Goal: Find specific page/section: Find specific page/section

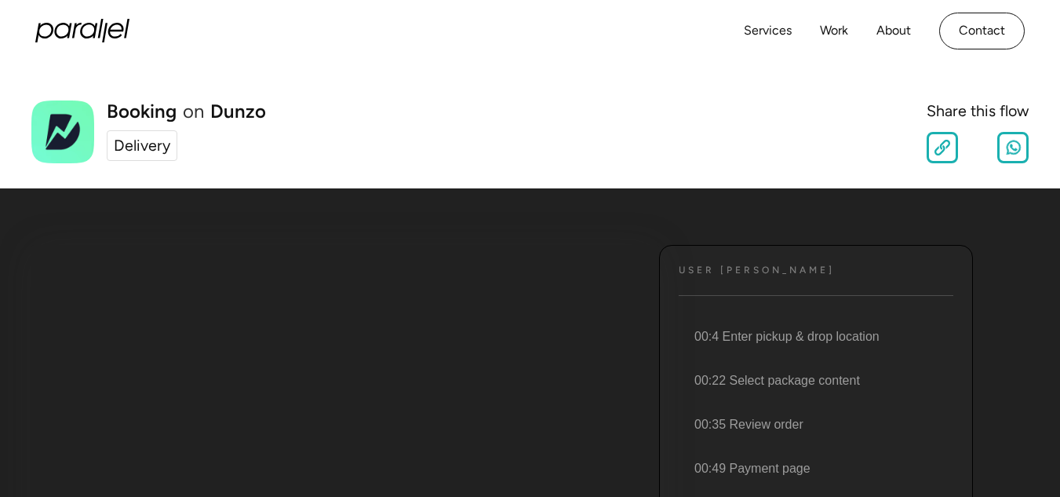
click at [152, 148] on div "Delivery" at bounding box center [142, 146] width 57 height 24
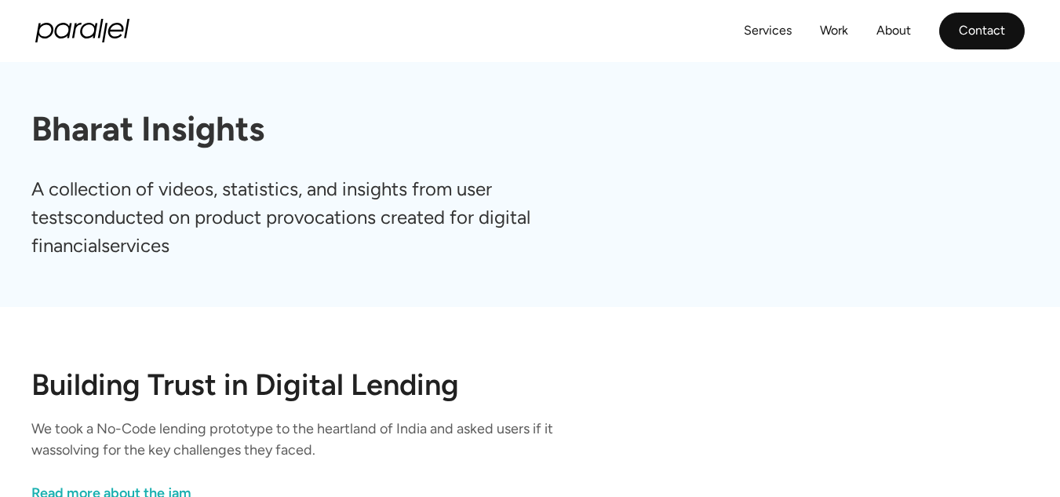
click at [988, 24] on link "Contact" at bounding box center [983, 31] width 86 height 37
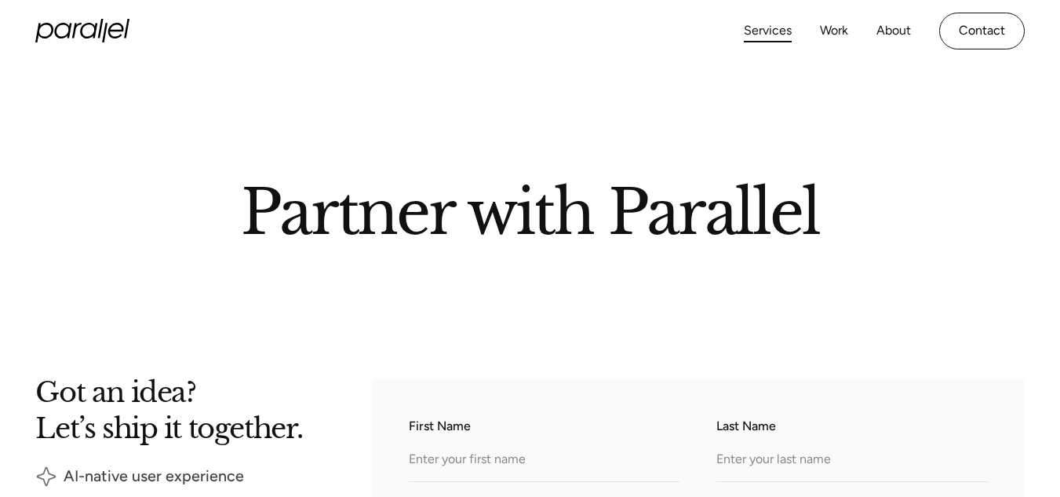
click at [761, 31] on link "Services" at bounding box center [768, 31] width 48 height 23
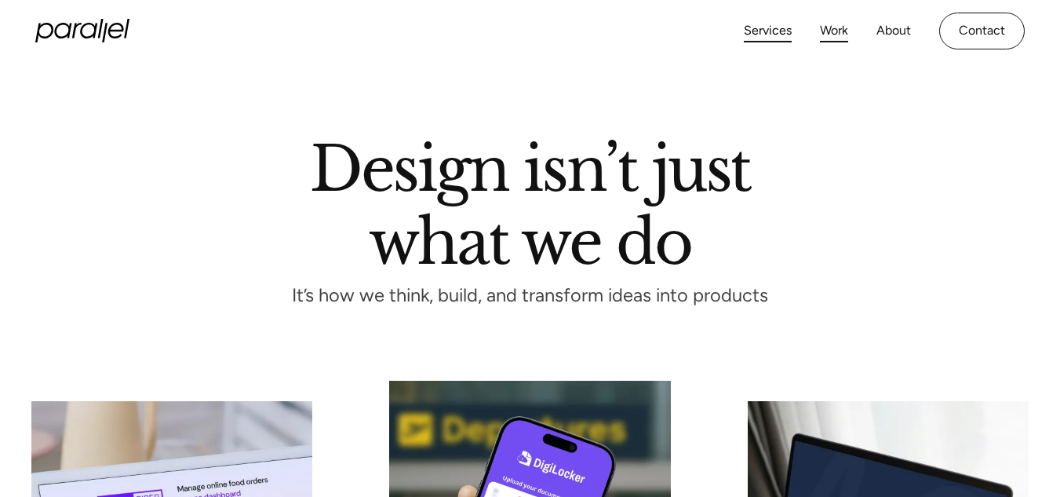
click at [833, 28] on link "Work" at bounding box center [834, 31] width 28 height 23
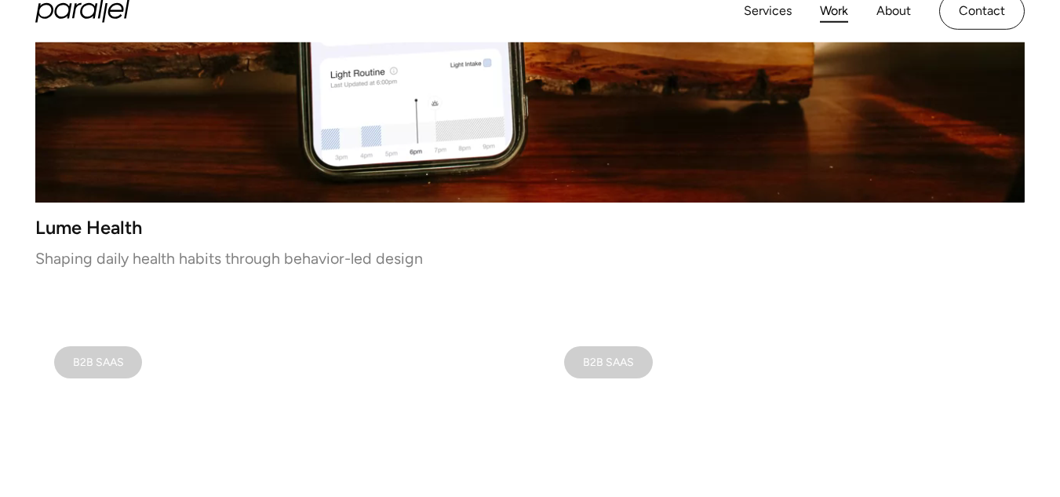
scroll to position [710, 0]
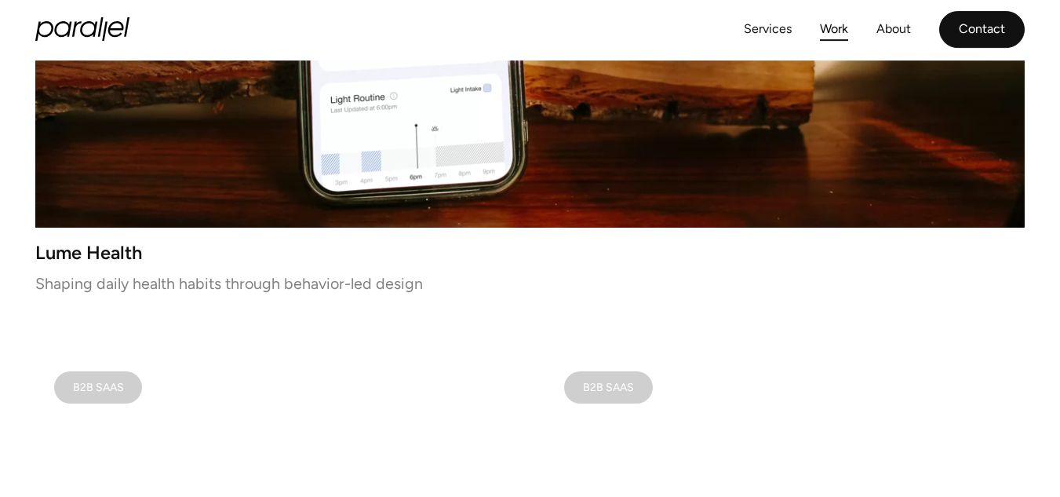
click at [981, 31] on link "Contact" at bounding box center [983, 29] width 86 height 37
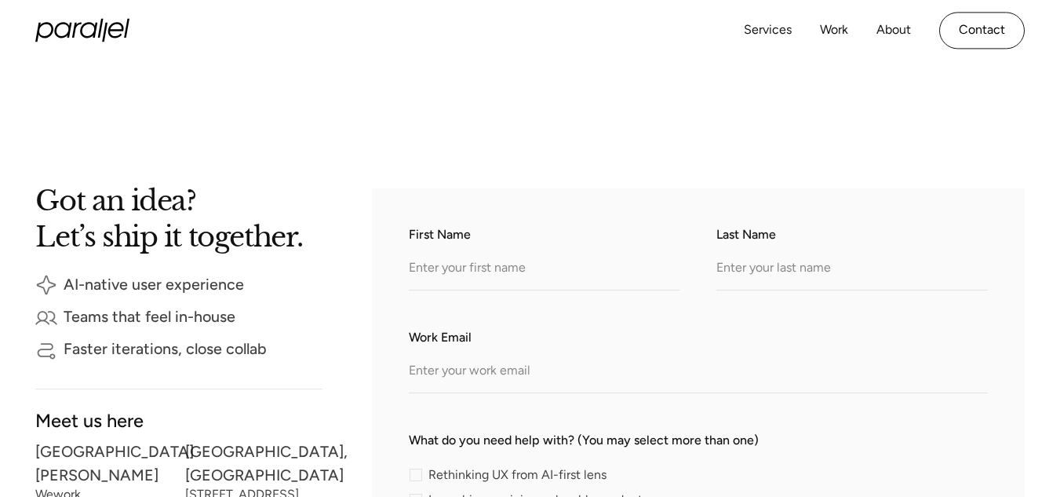
scroll to position [190, 0]
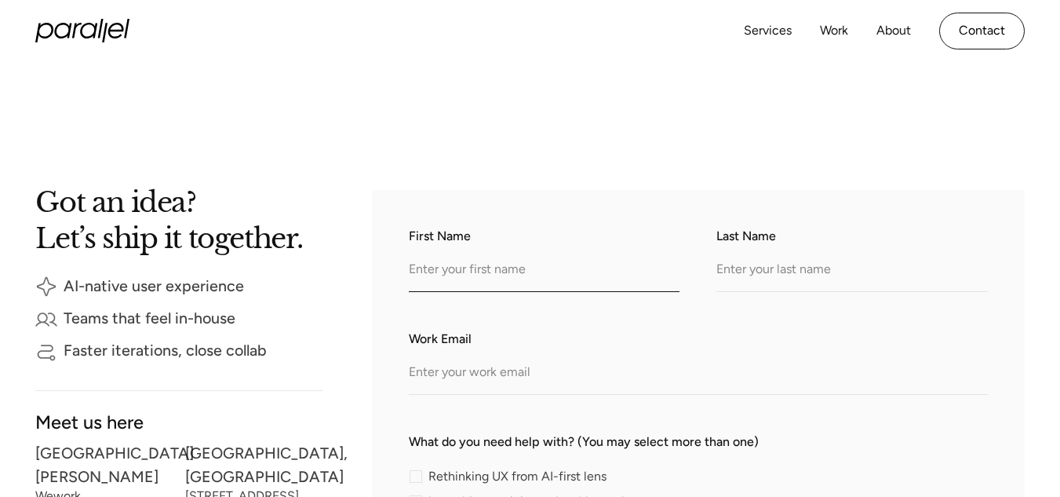
click at [479, 280] on input "First Name" at bounding box center [544, 270] width 271 height 43
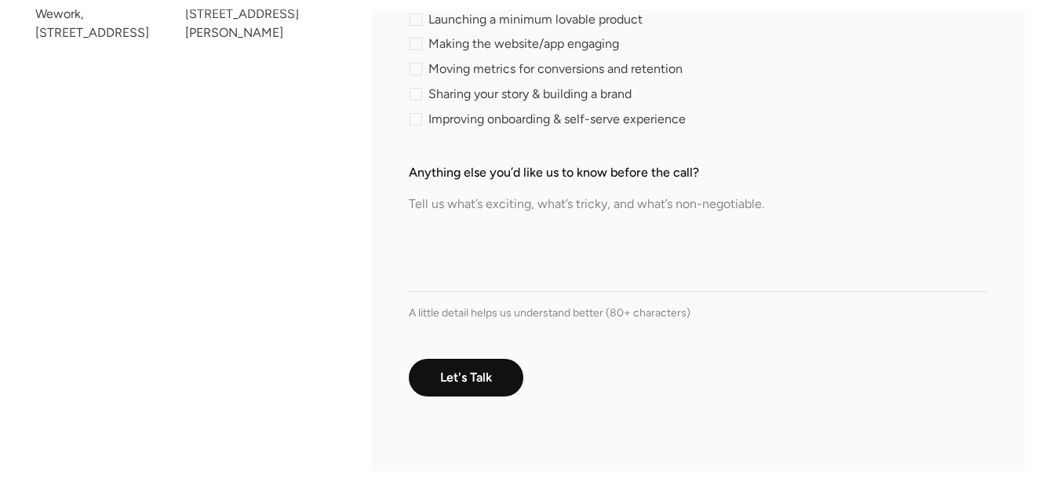
scroll to position [673, 0]
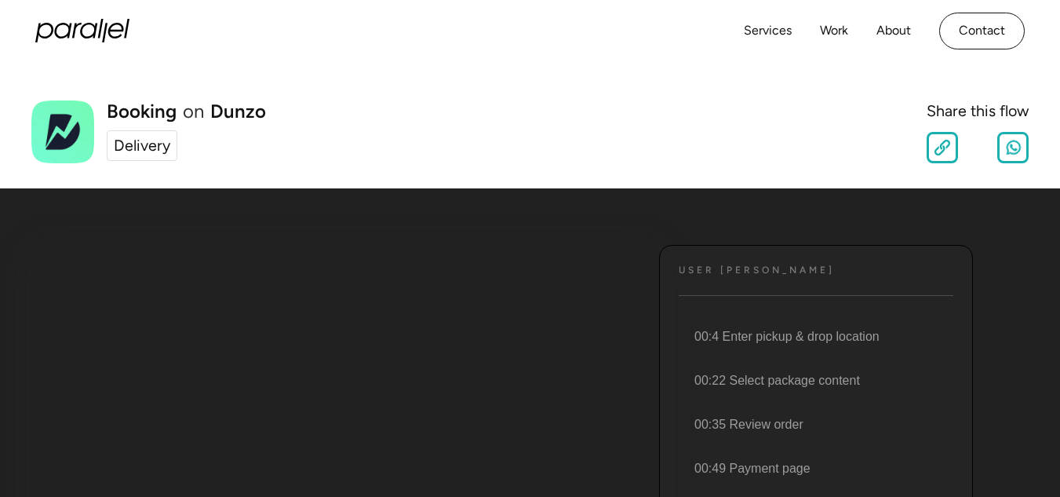
click at [134, 142] on div "Delivery" at bounding box center [142, 146] width 57 height 24
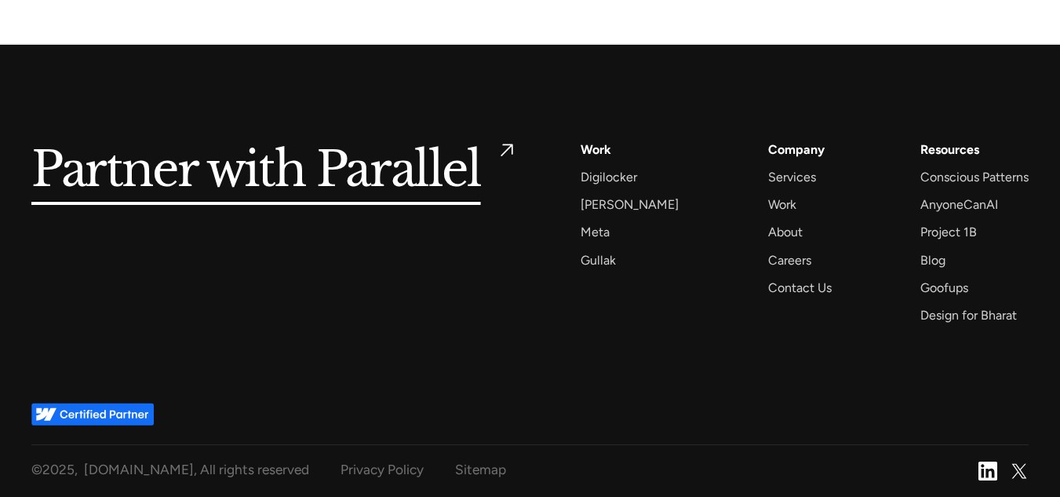
scroll to position [2071, 0]
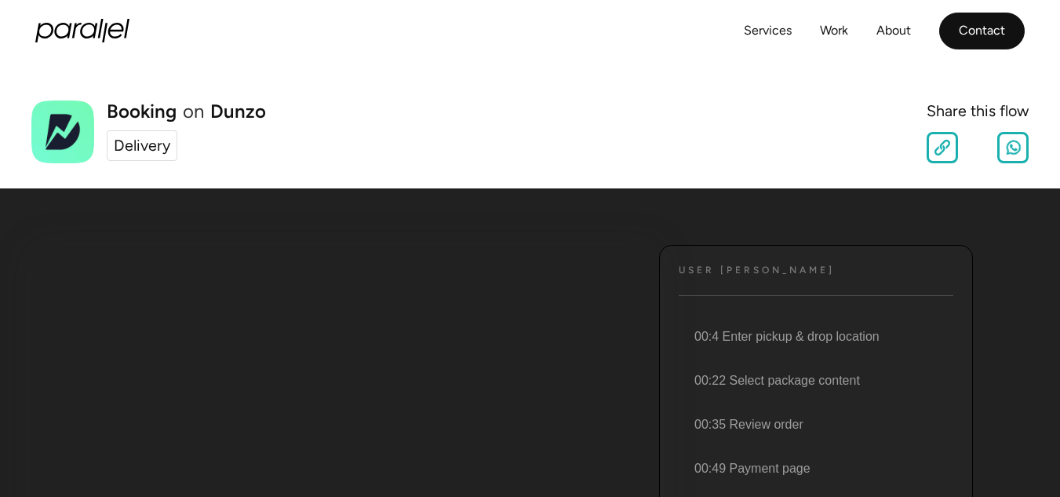
click at [975, 35] on link "Contact" at bounding box center [983, 31] width 86 height 37
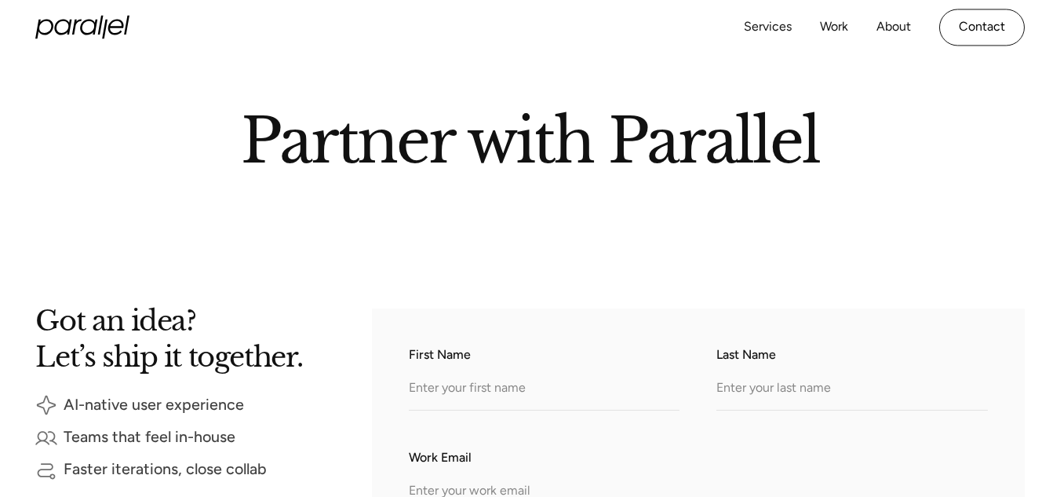
scroll to position [71, 0]
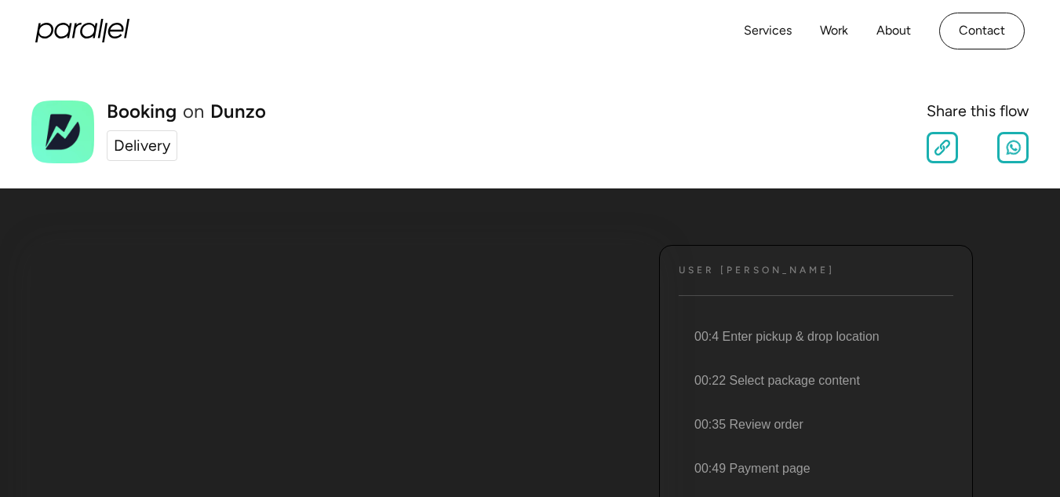
click at [59, 130] on img at bounding box center [62, 131] width 63 height 63
click at [772, 30] on link "Services" at bounding box center [768, 30] width 48 height 23
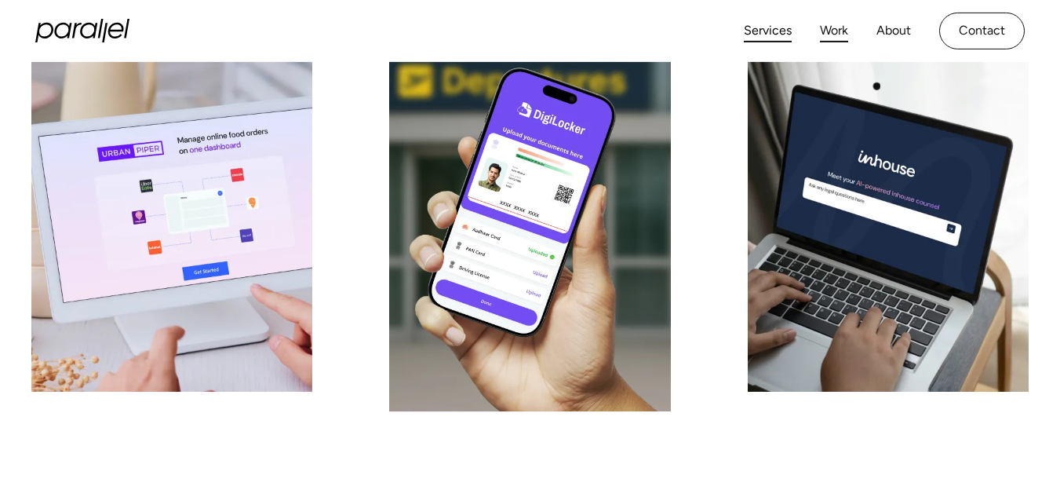
scroll to position [294, 0]
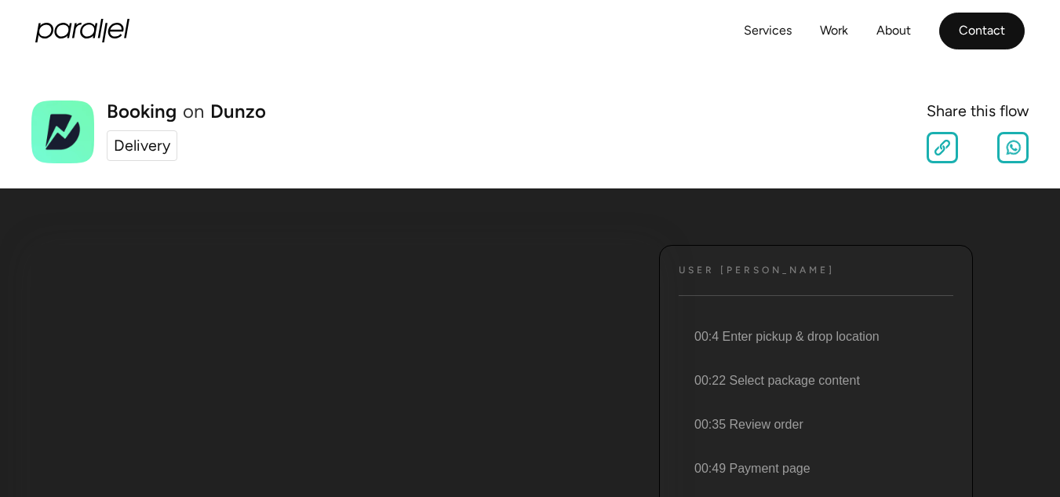
click at [973, 35] on link "Contact" at bounding box center [983, 31] width 86 height 37
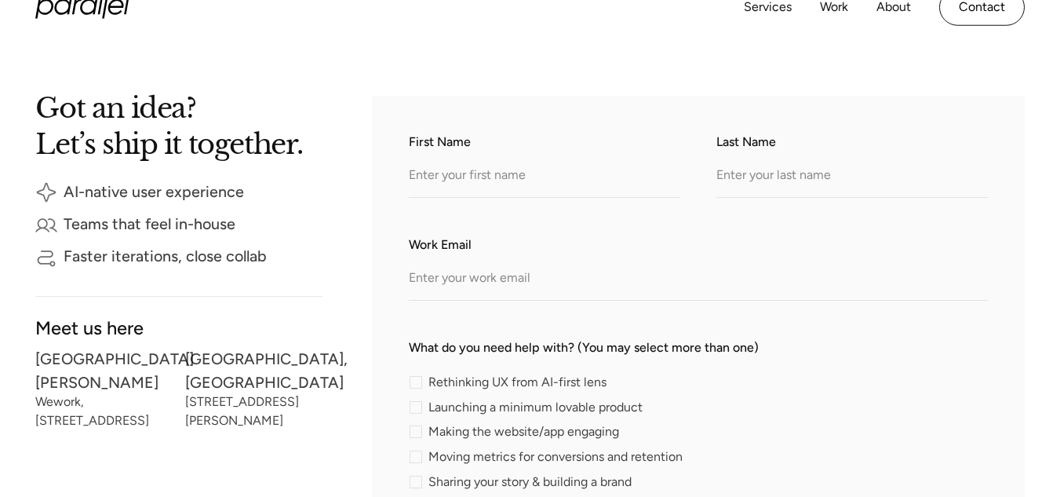
scroll to position [292, 0]
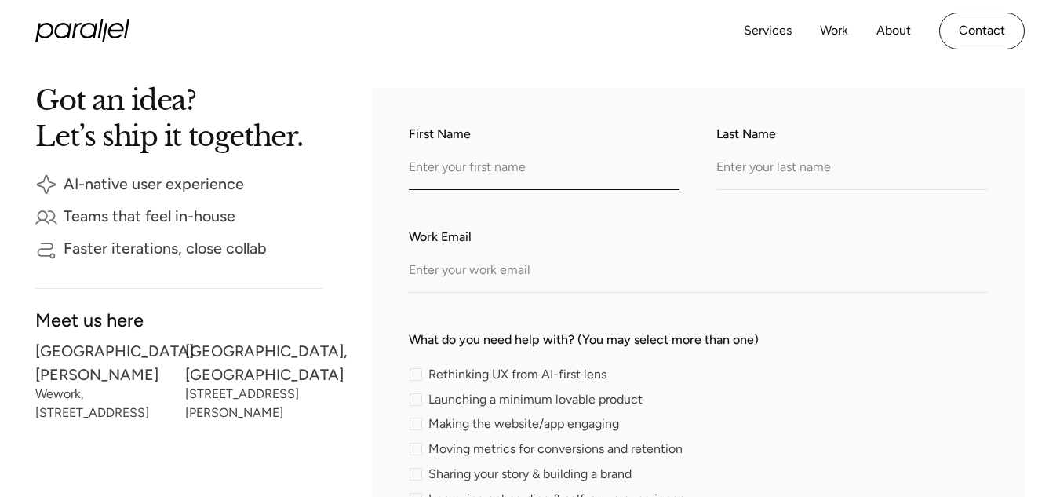
click at [473, 184] on input "First Name" at bounding box center [544, 168] width 271 height 43
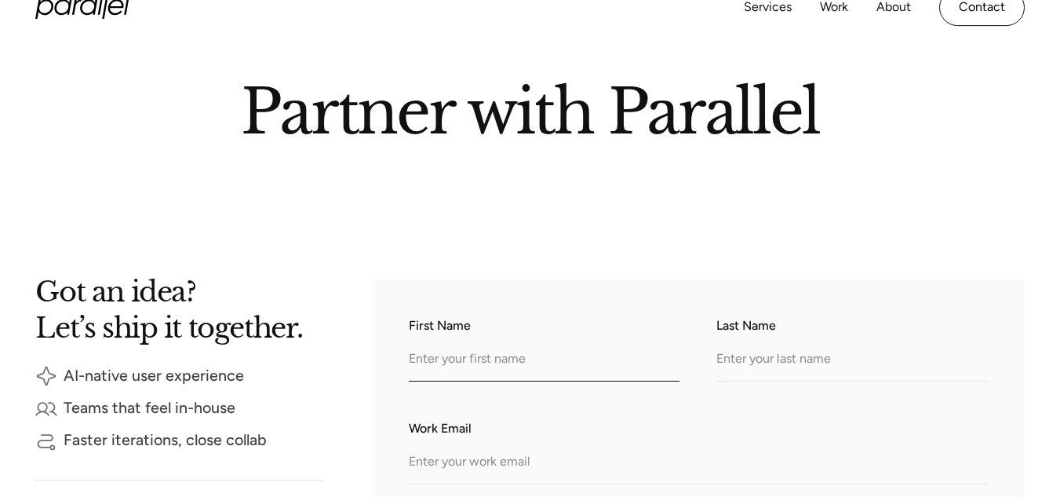
scroll to position [0, 0]
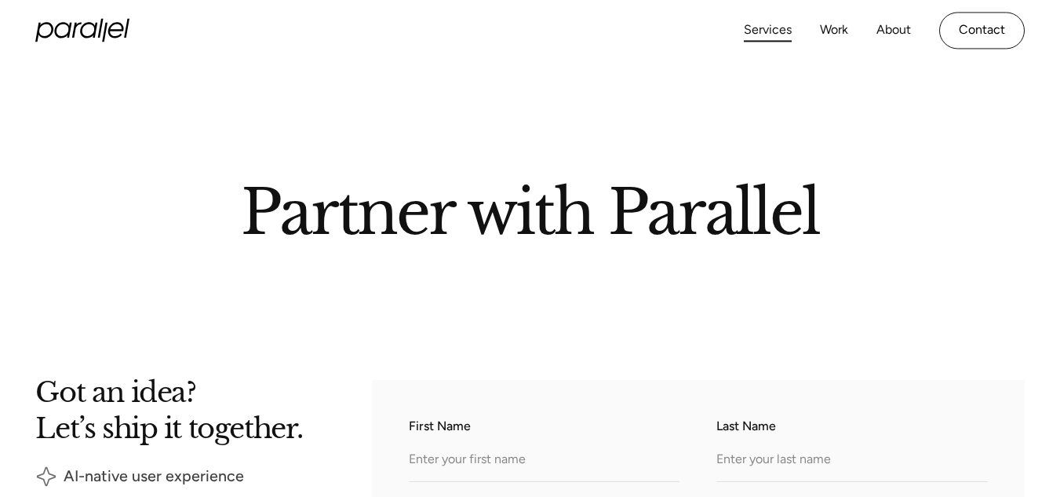
click at [755, 27] on link "Services" at bounding box center [768, 30] width 48 height 23
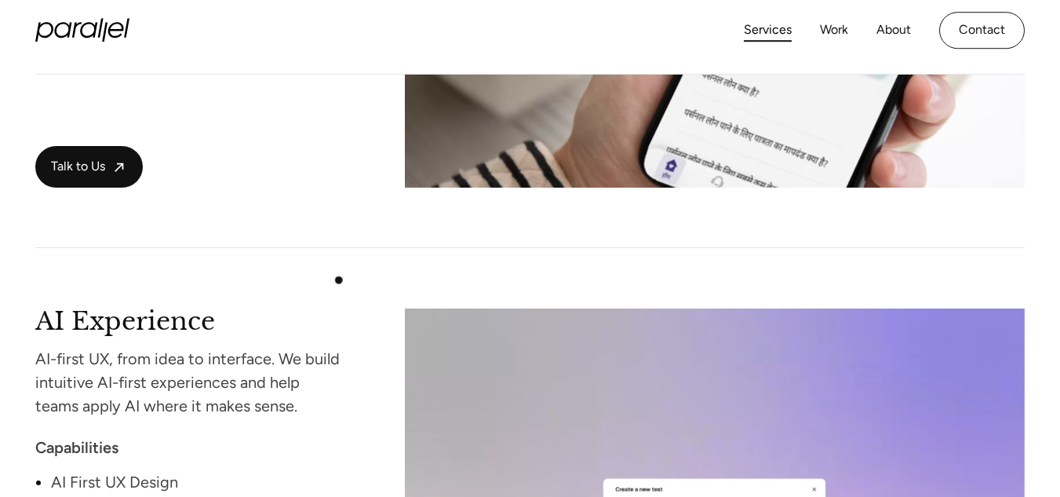
scroll to position [2244, 0]
